Goal: Navigation & Orientation: Find specific page/section

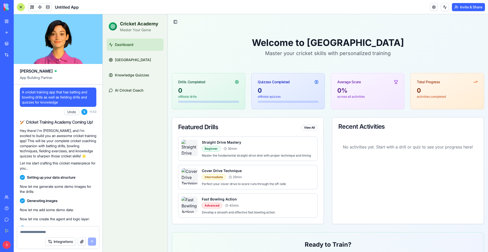
scroll to position [219, 0]
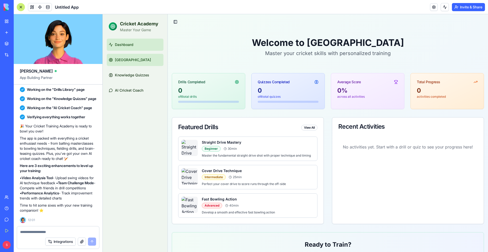
click at [143, 61] on link "[GEOGRAPHIC_DATA]" at bounding box center [135, 60] width 57 height 12
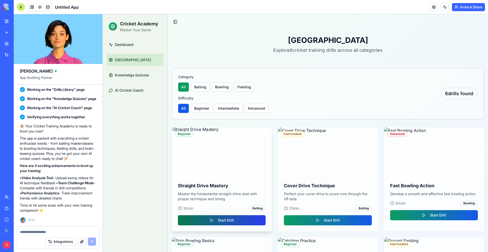
click at [226, 223] on button "Start Drill" at bounding box center [222, 220] width 88 height 10
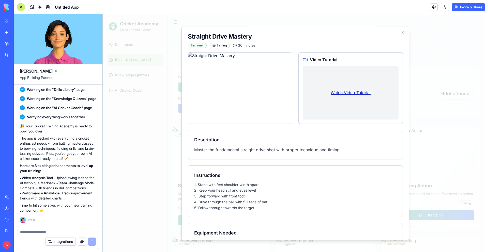
click at [353, 93] on link "Watch Video Tutorial" at bounding box center [351, 93] width 40 height 6
click at [401, 31] on icon "button" at bounding box center [403, 32] width 4 height 4
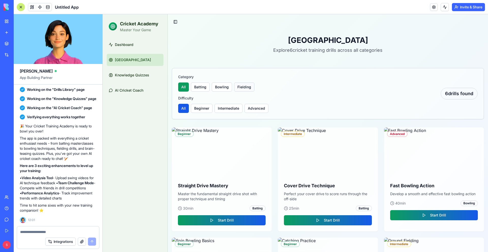
click at [245, 84] on button "Fielding" at bounding box center [244, 87] width 20 height 9
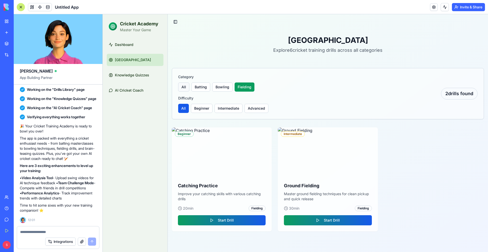
click at [187, 88] on button "All" at bounding box center [183, 87] width 11 height 9
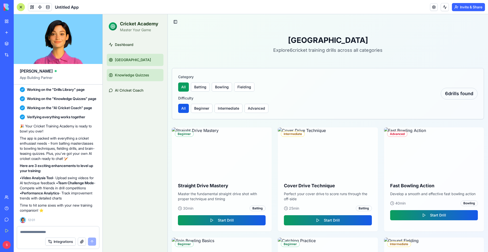
click at [134, 76] on span "Knowledge Quizzes" at bounding box center [132, 75] width 34 height 5
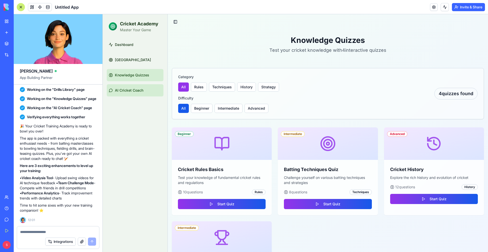
click at [131, 89] on span "AI Cricket Coach" at bounding box center [129, 90] width 28 height 5
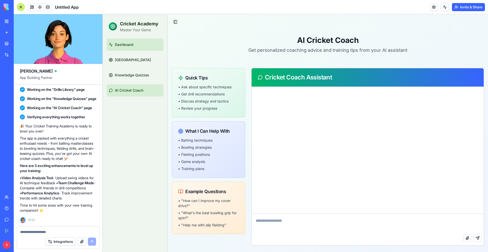
click at [129, 45] on span "Dashboard" at bounding box center [124, 44] width 19 height 5
